Goal: Information Seeking & Learning: Learn about a topic

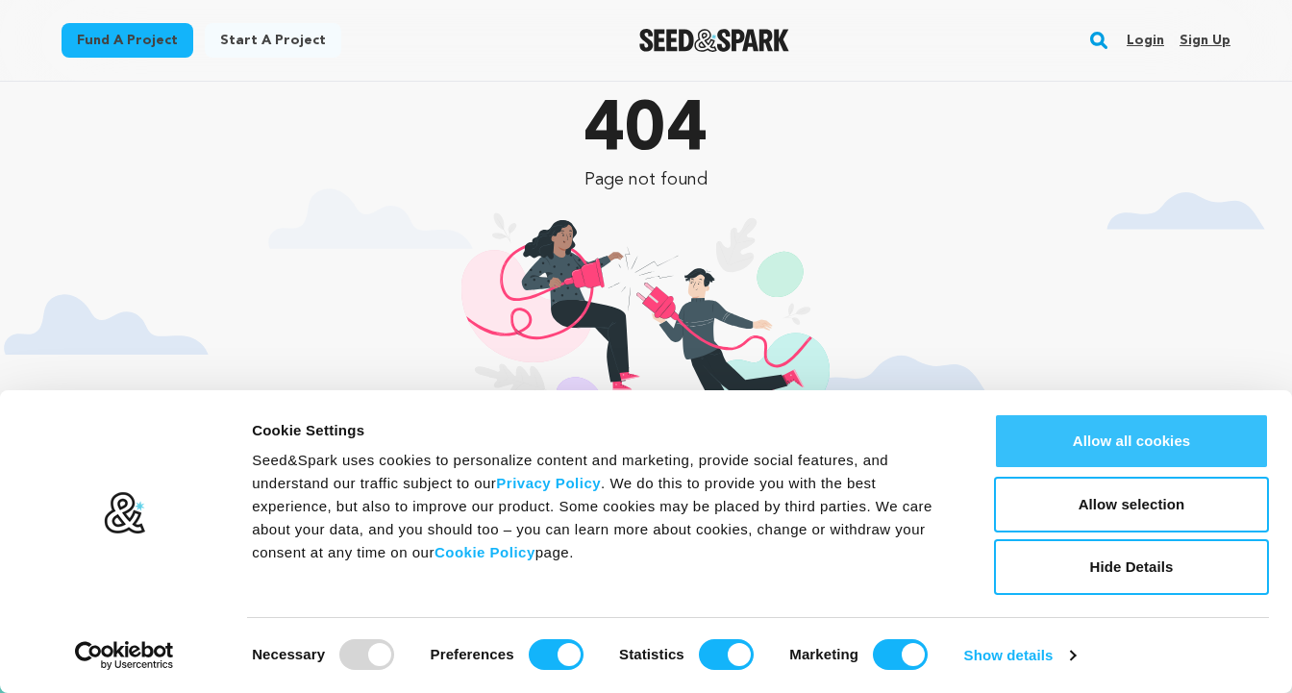
click at [1121, 431] on button "Allow all cookies" at bounding box center [1131, 441] width 275 height 56
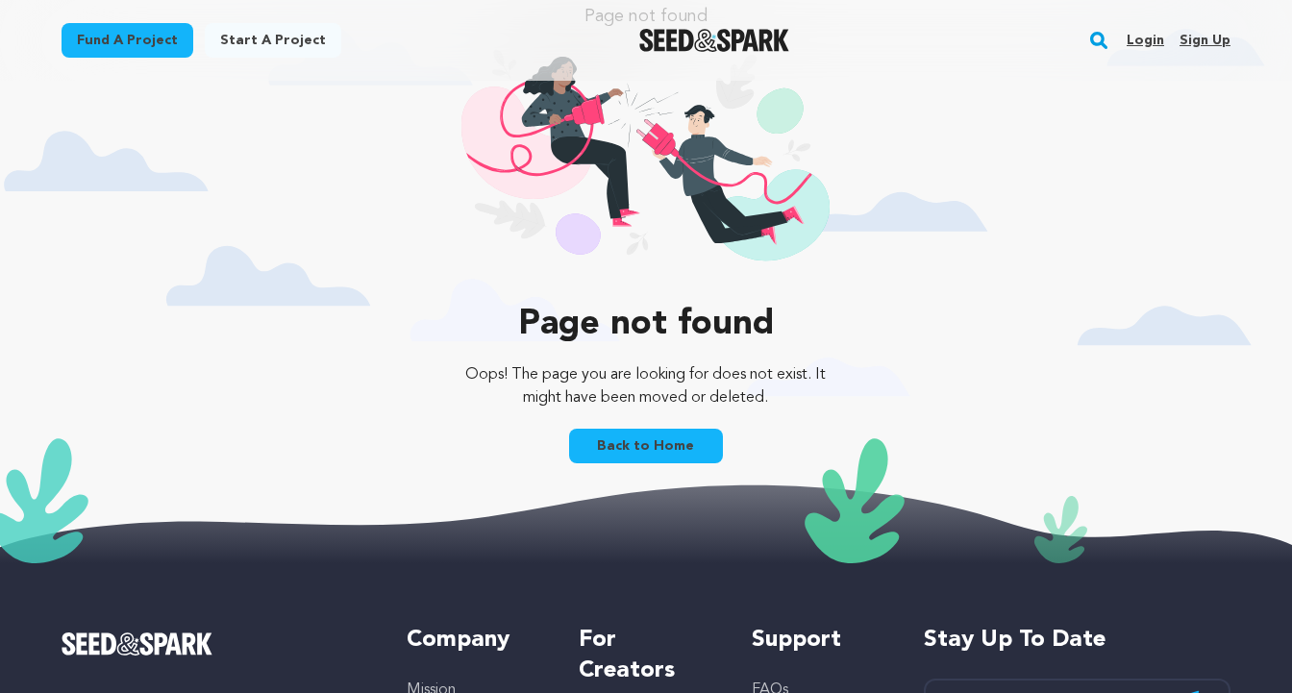
scroll to position [172, 0]
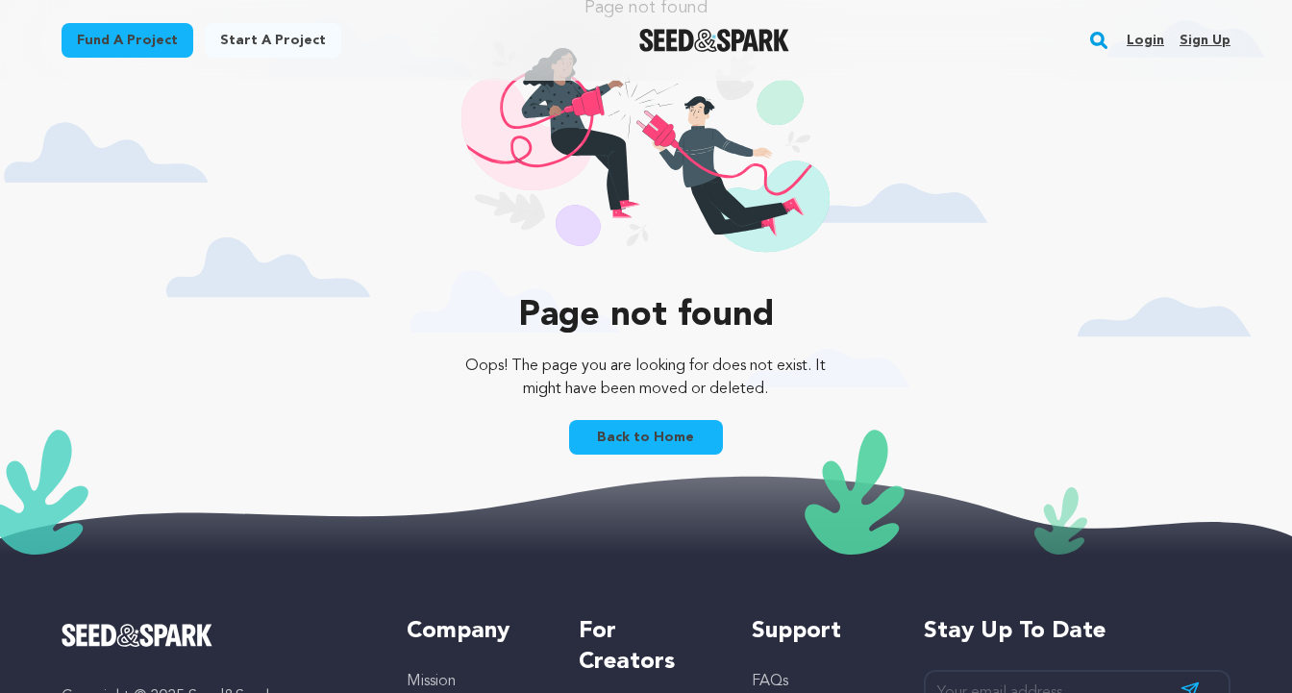
click at [644, 431] on link "Back to Home" at bounding box center [646, 437] width 154 height 35
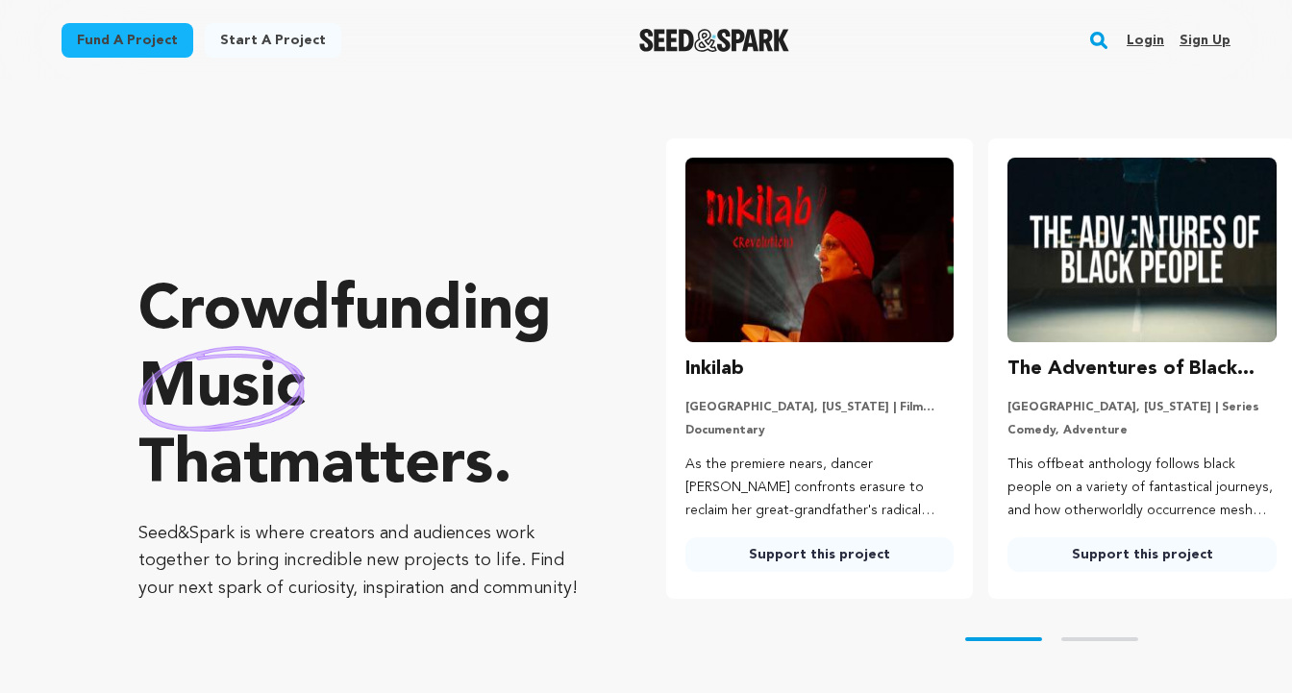
click at [1147, 41] on link "Login" at bounding box center [1144, 40] width 37 height 31
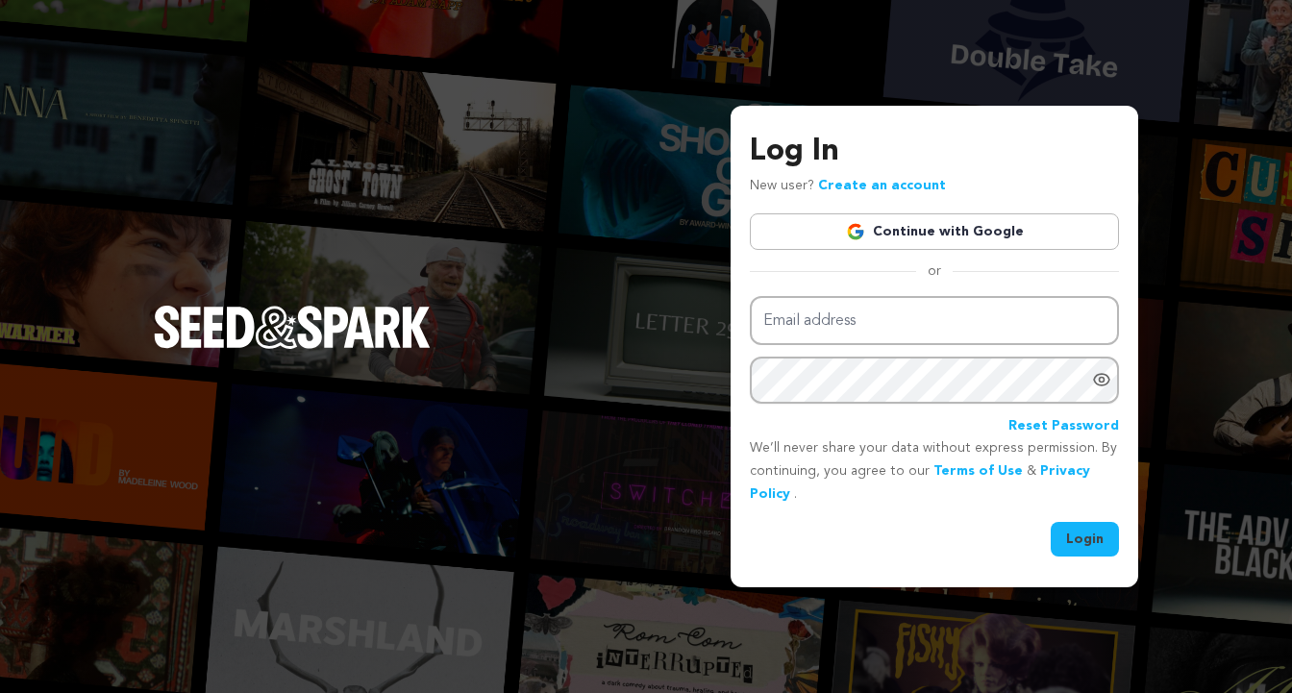
click at [1012, 237] on link "Continue with Google" at bounding box center [934, 231] width 369 height 37
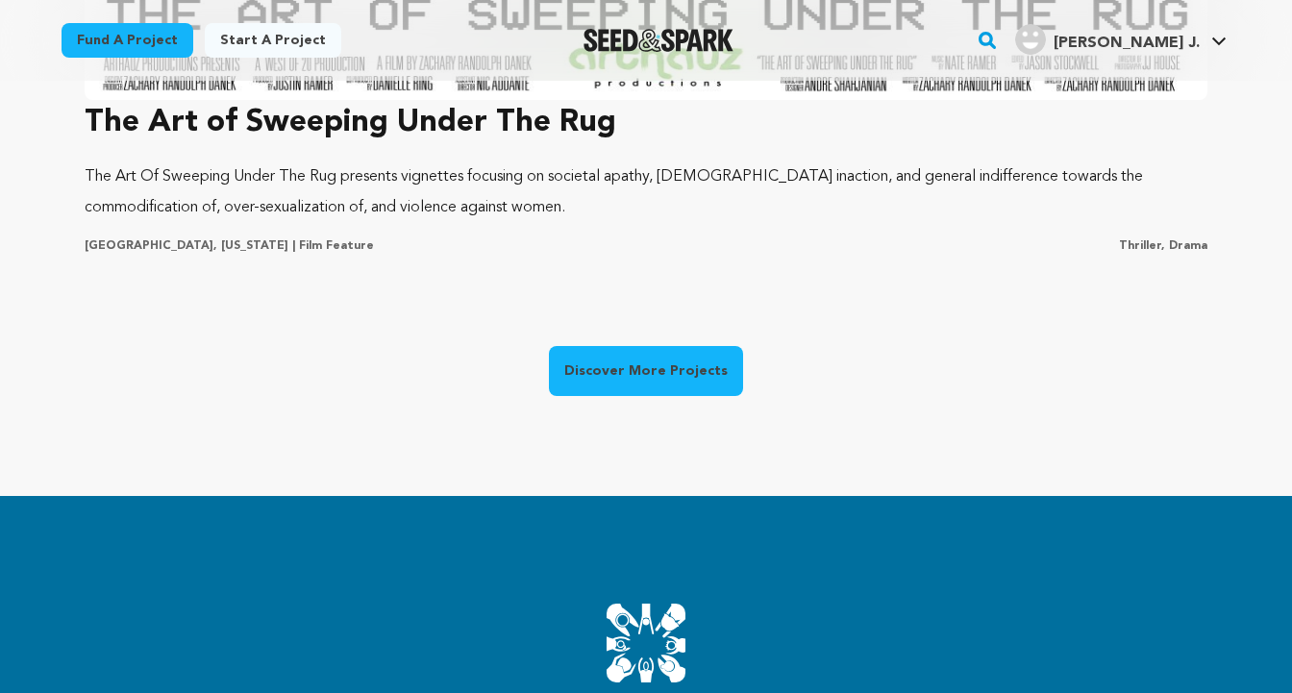
click at [678, 384] on link "Discover More Projects" at bounding box center [646, 371] width 194 height 50
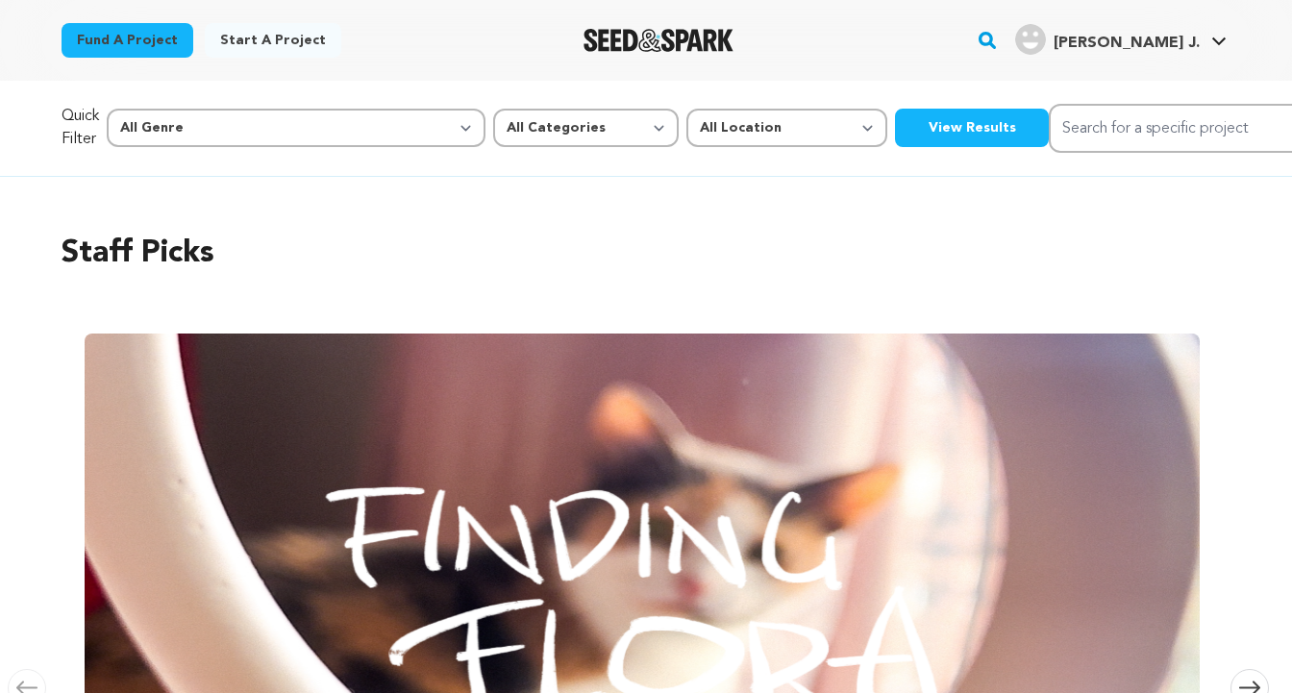
scroll to position [0, 1313]
select select "383"
select select "1671"
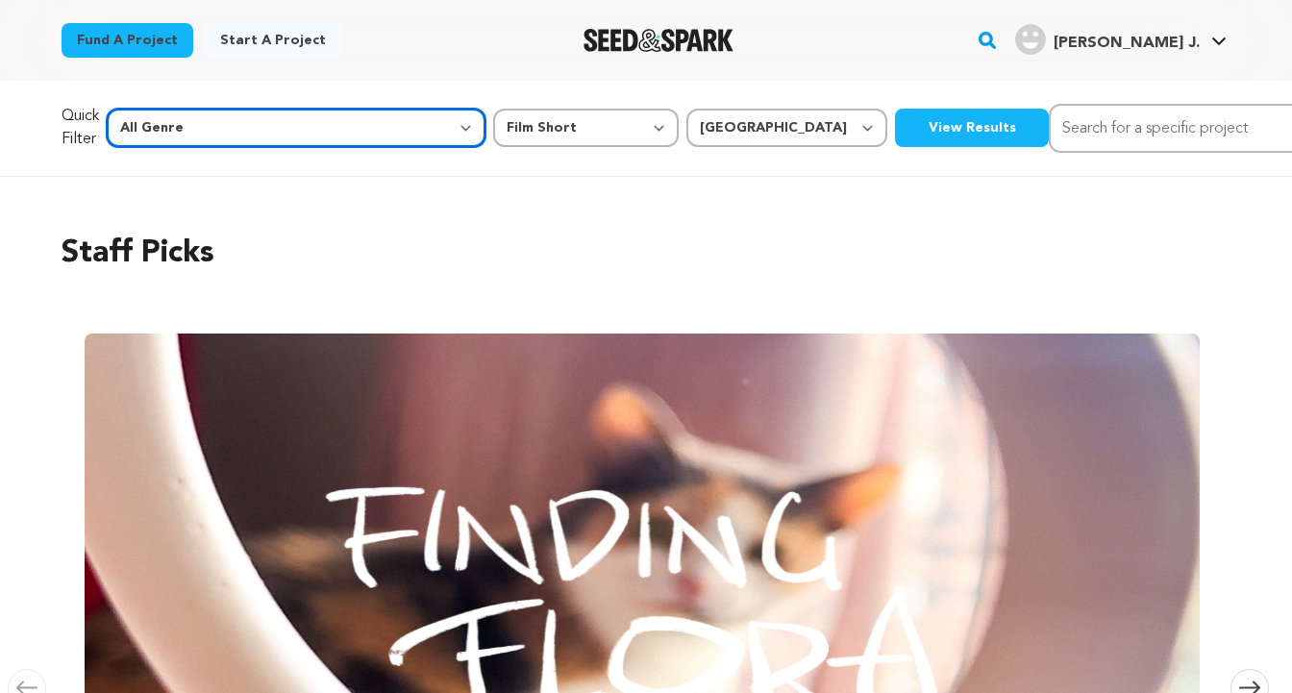
select select "1"
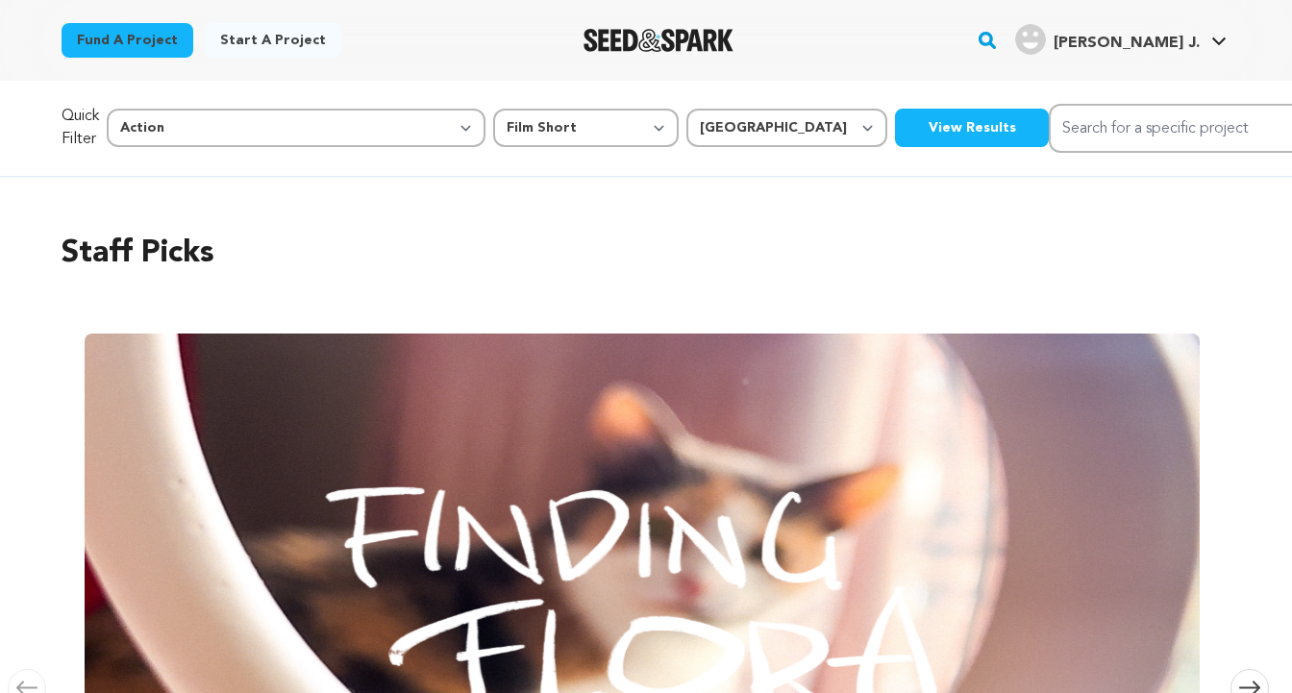
click at [895, 129] on button "View Results" at bounding box center [972, 128] width 154 height 38
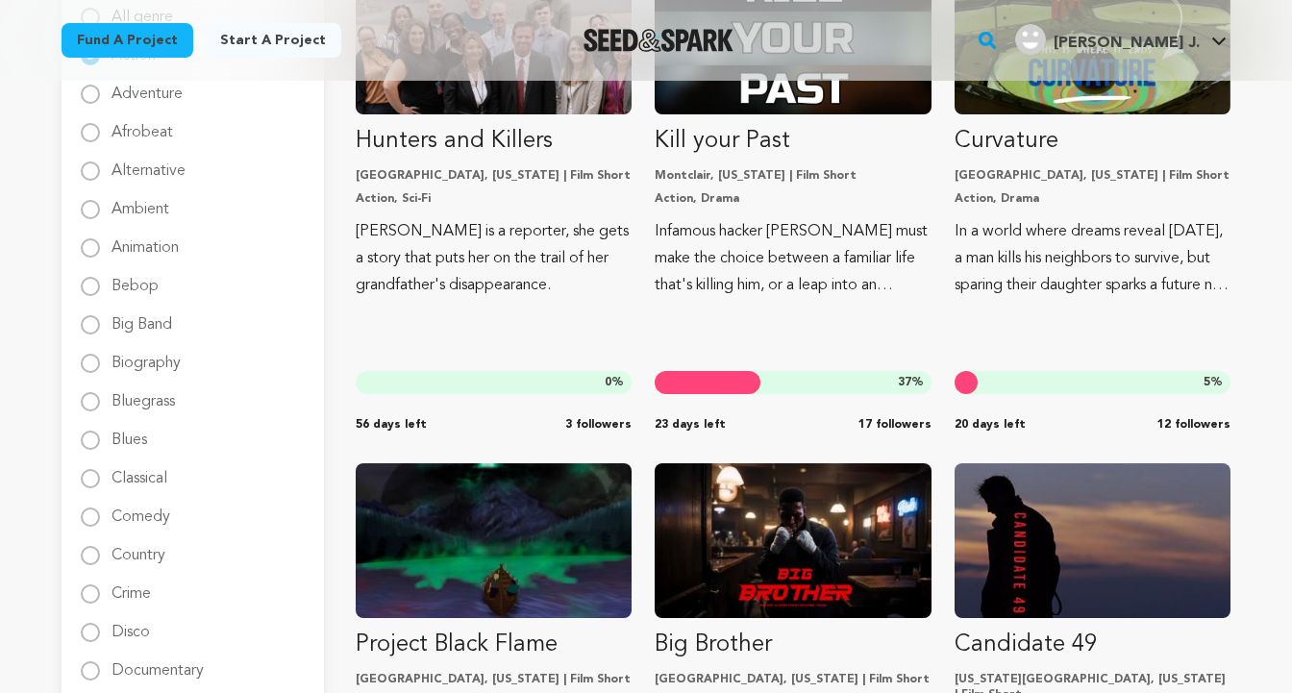
scroll to position [377, 0]
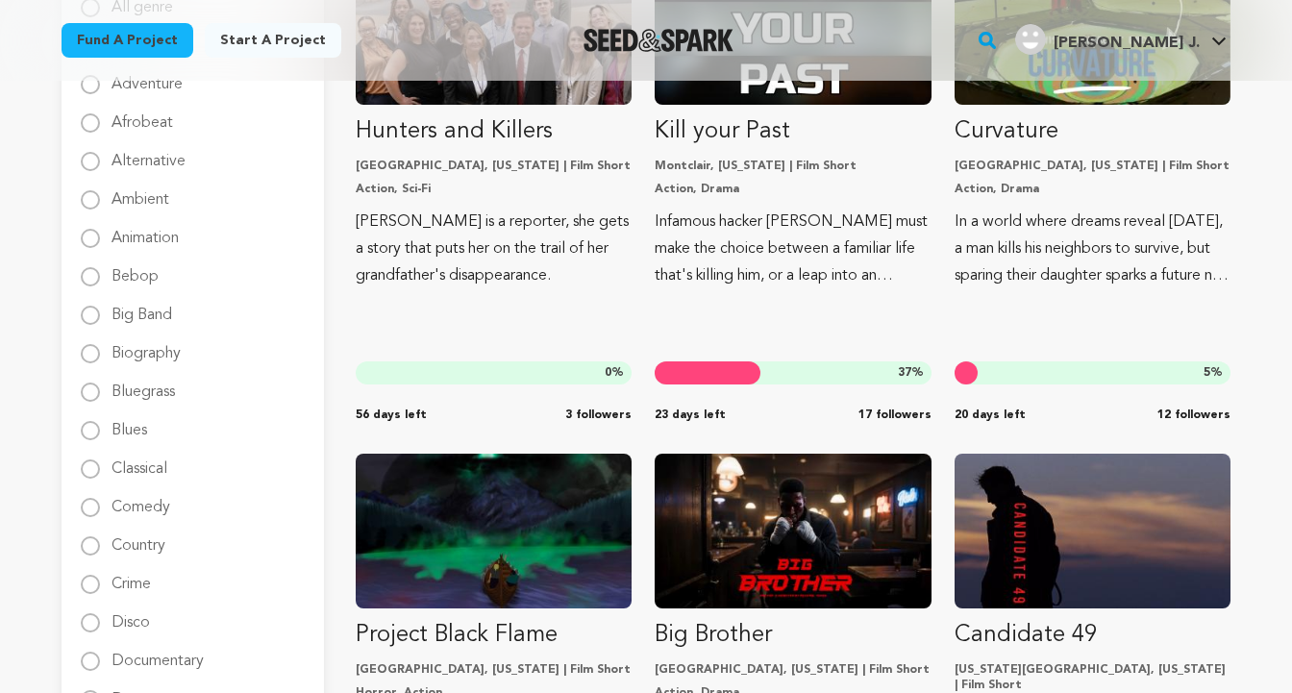
click at [91, 506] on input "Comedy" at bounding box center [90, 507] width 19 height 19
radio input "true"
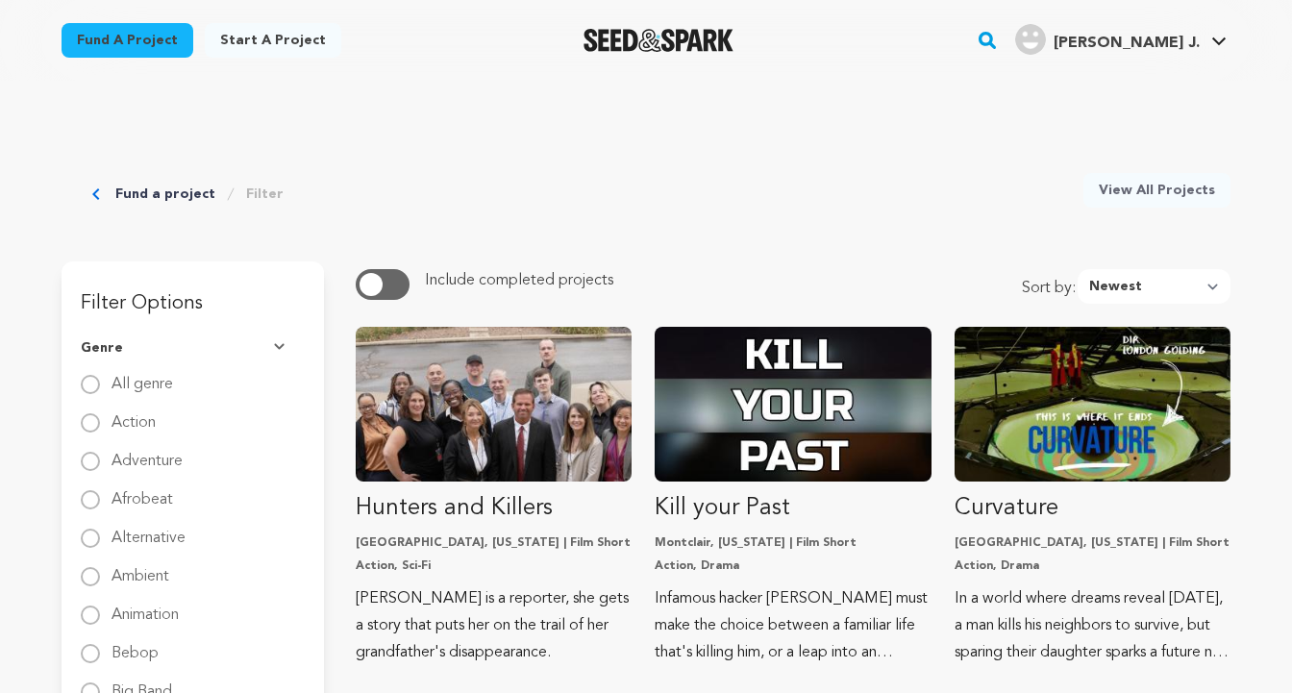
click at [90, 386] on input "All genre" at bounding box center [90, 384] width 19 height 19
radio input "true"
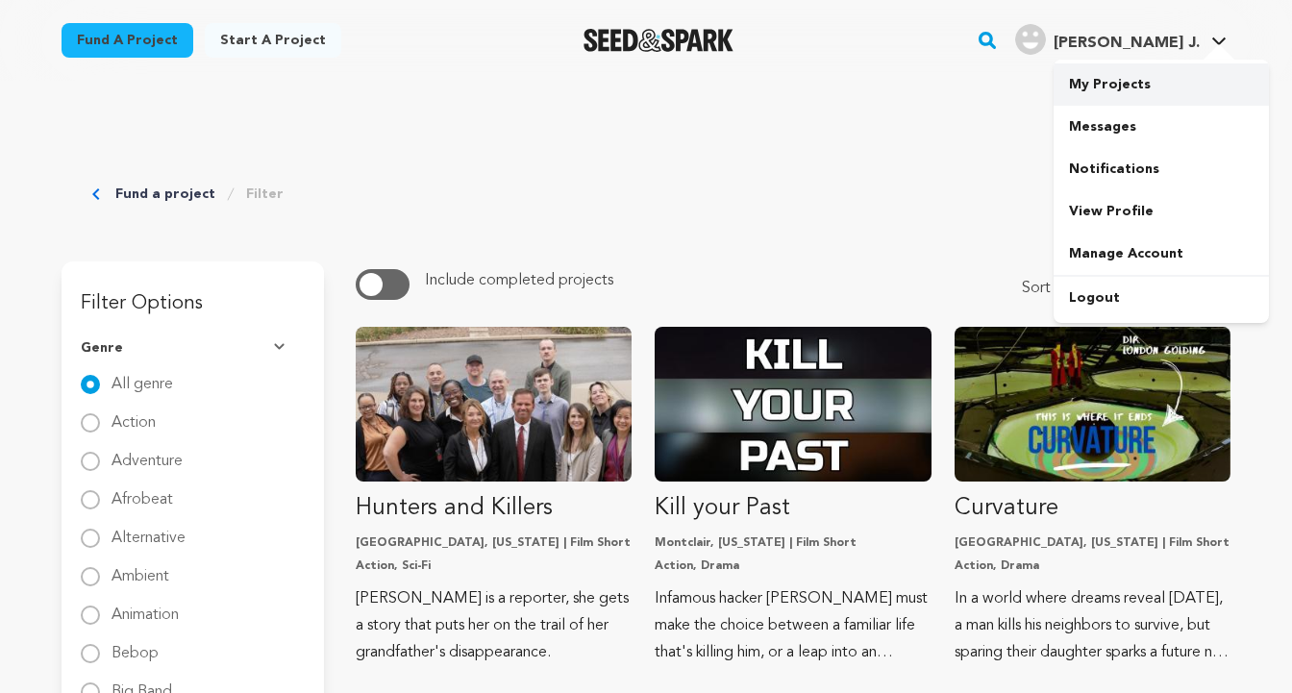
click at [1140, 89] on link "My Projects" at bounding box center [1160, 84] width 215 height 42
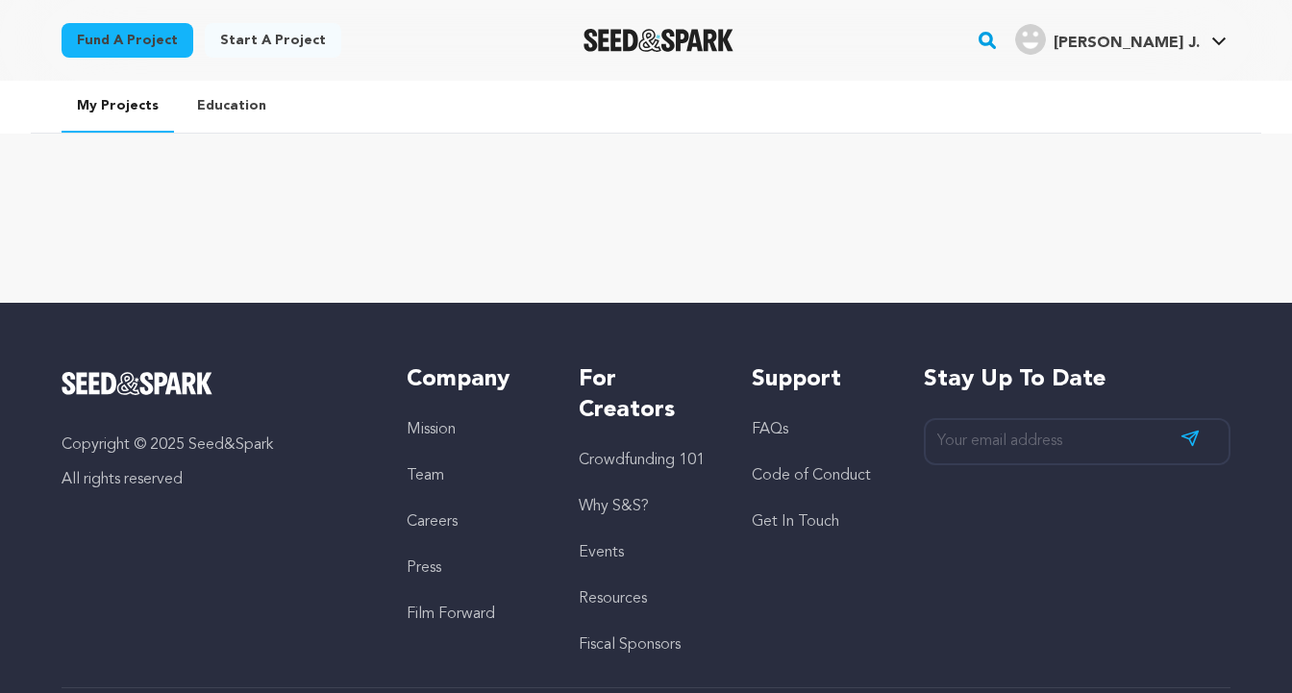
click at [246, 109] on link "Education" at bounding box center [232, 106] width 100 height 50
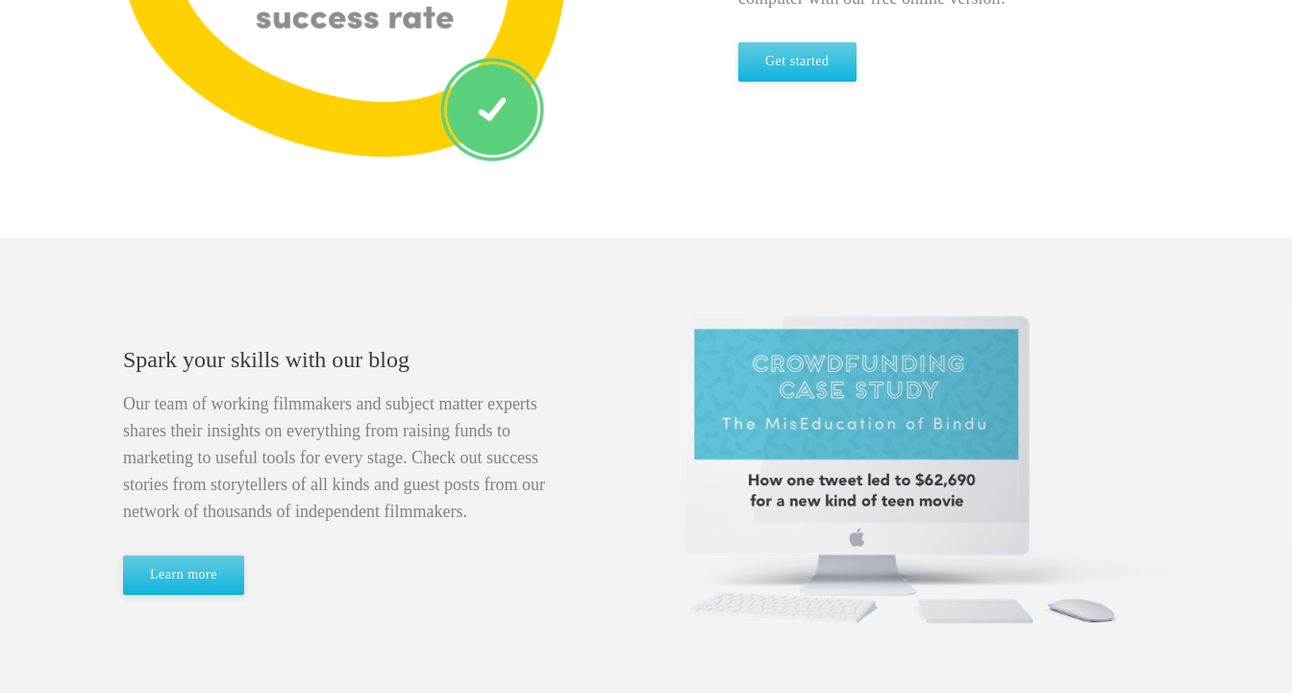
scroll to position [870, 0]
